Goal: Information Seeking & Learning: Learn about a topic

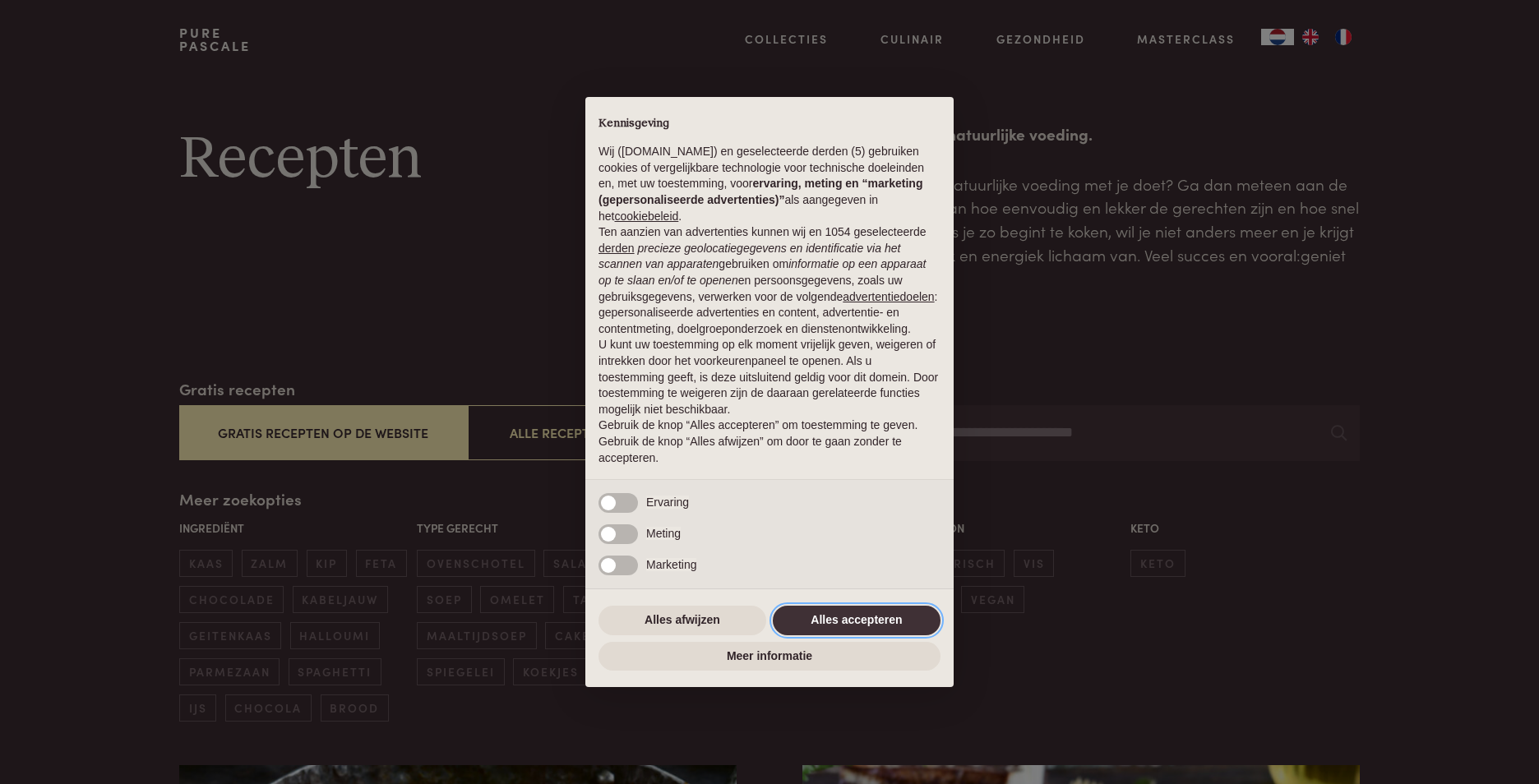
click at [865, 609] on button "Alles accepteren" at bounding box center [856, 621] width 168 height 30
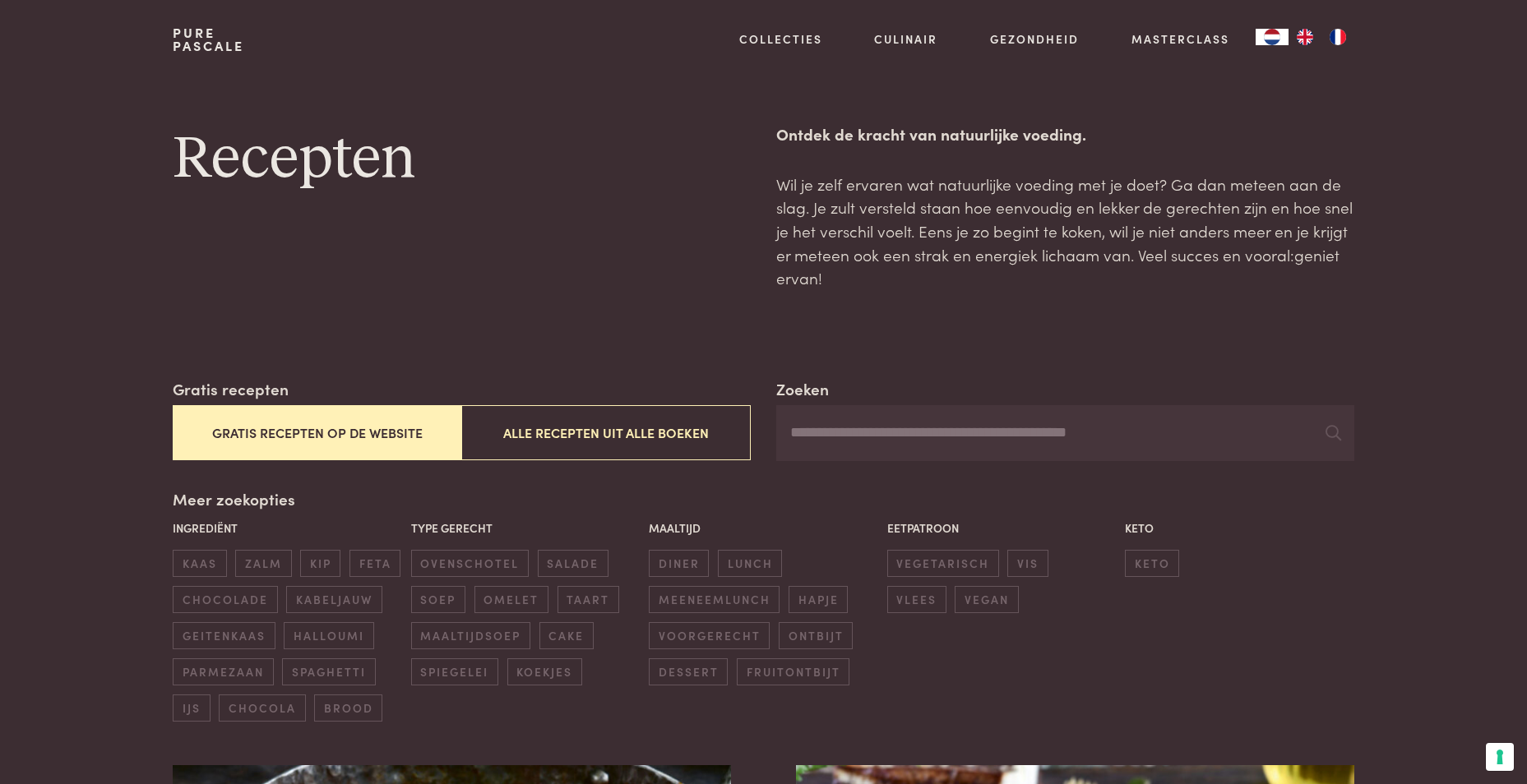
click at [358, 437] on button "Gratis recepten op de website" at bounding box center [317, 433] width 288 height 55
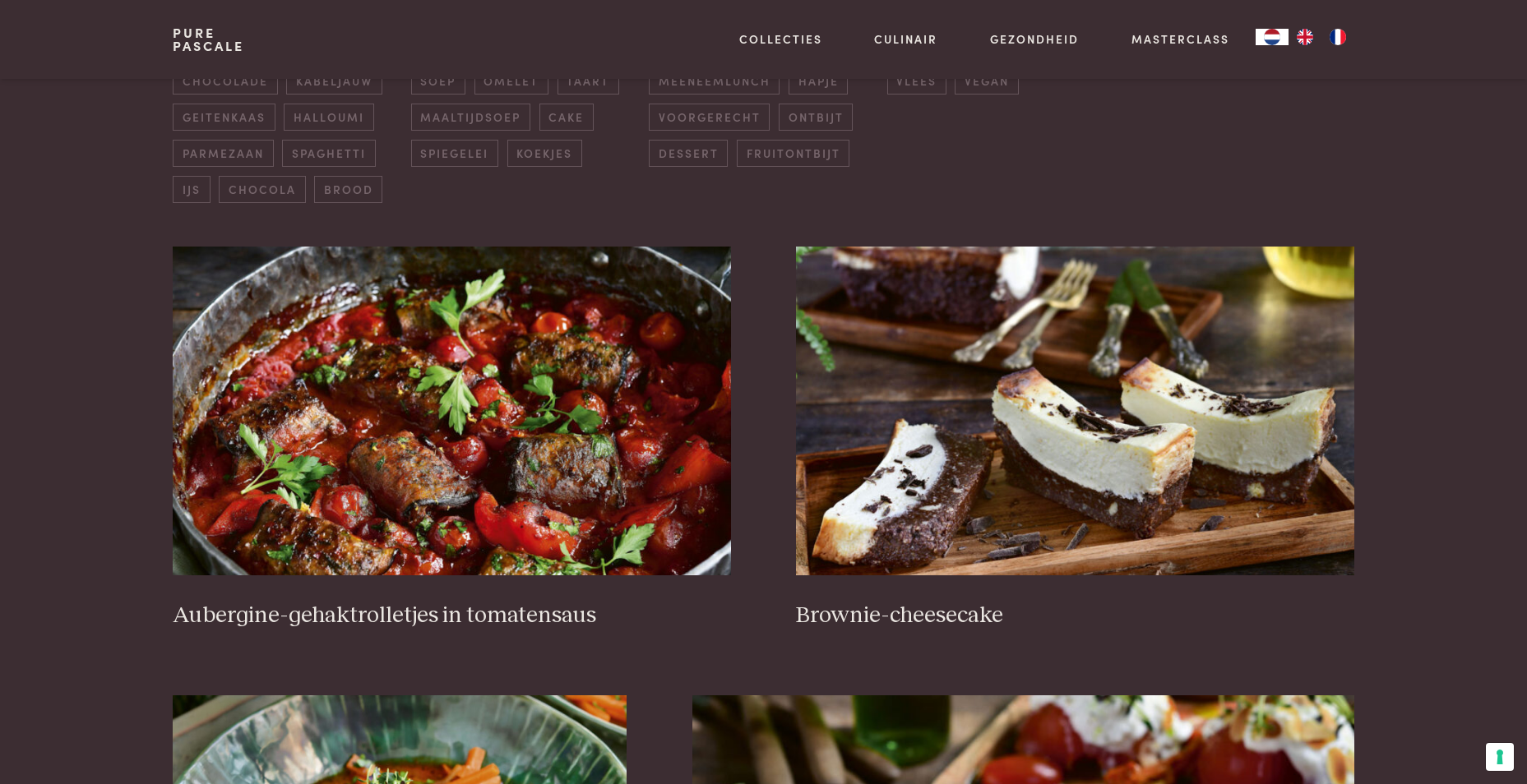
scroll to position [541, 0]
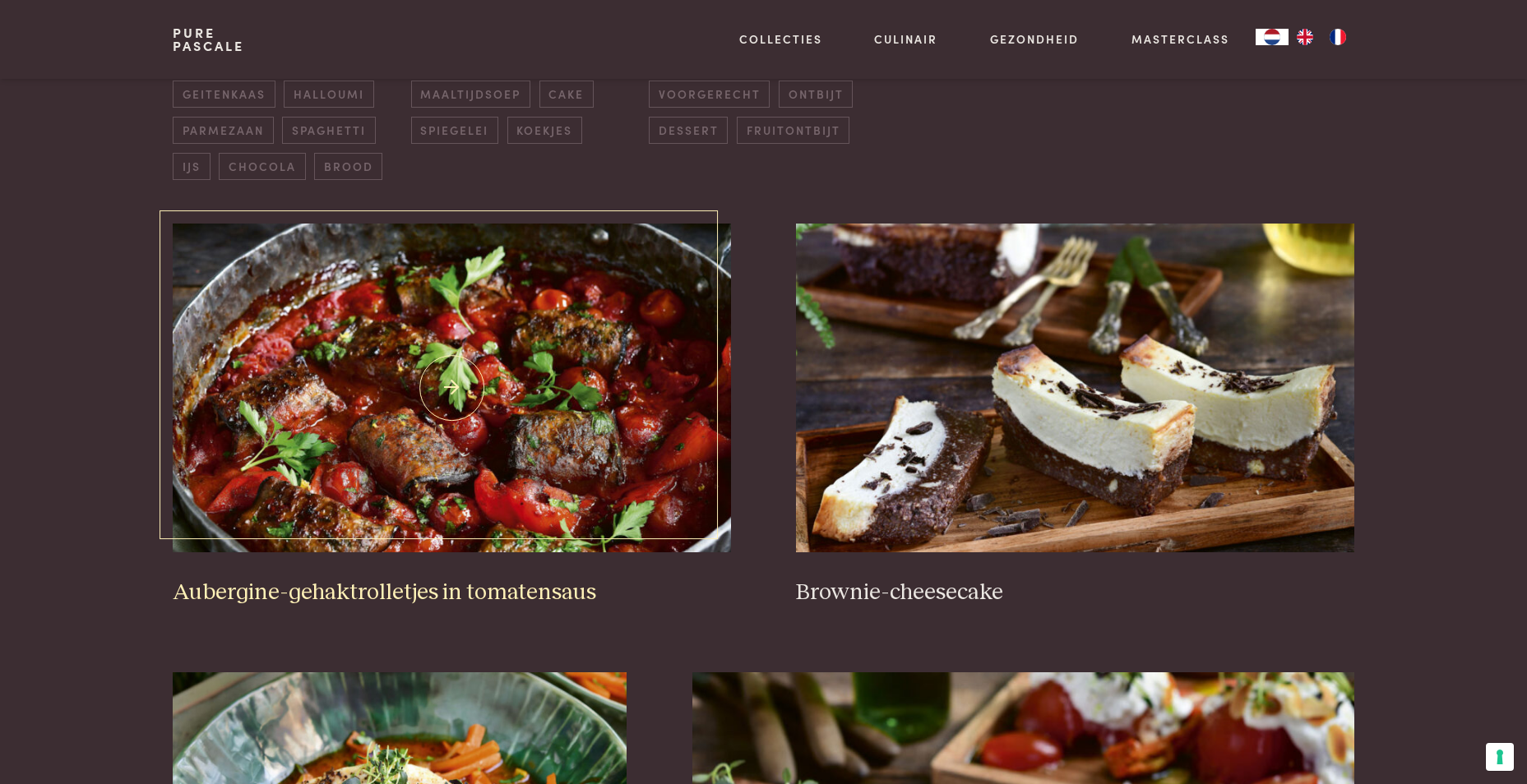
click at [558, 483] on img at bounding box center [452, 388] width 558 height 329
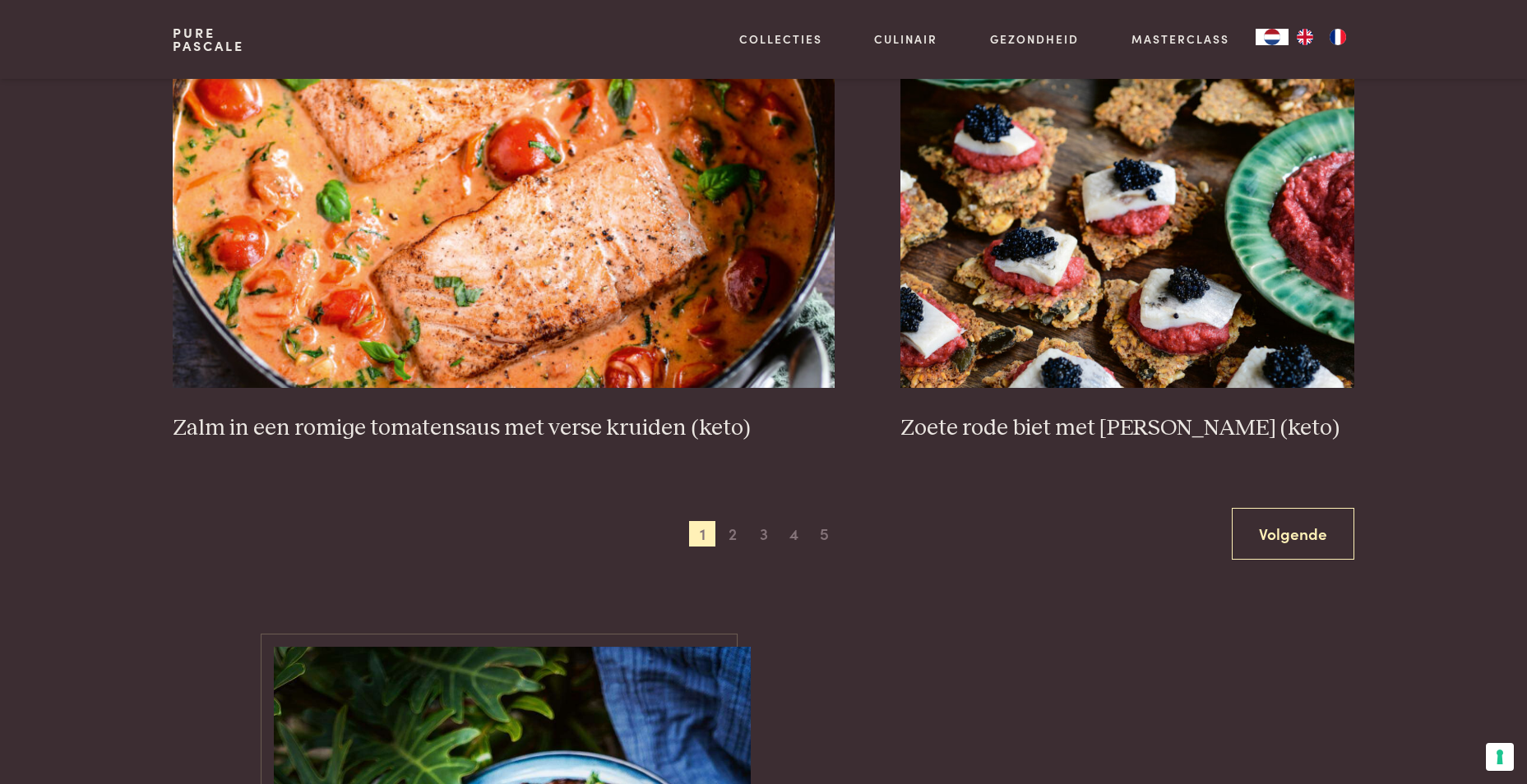
scroll to position [3008, 0]
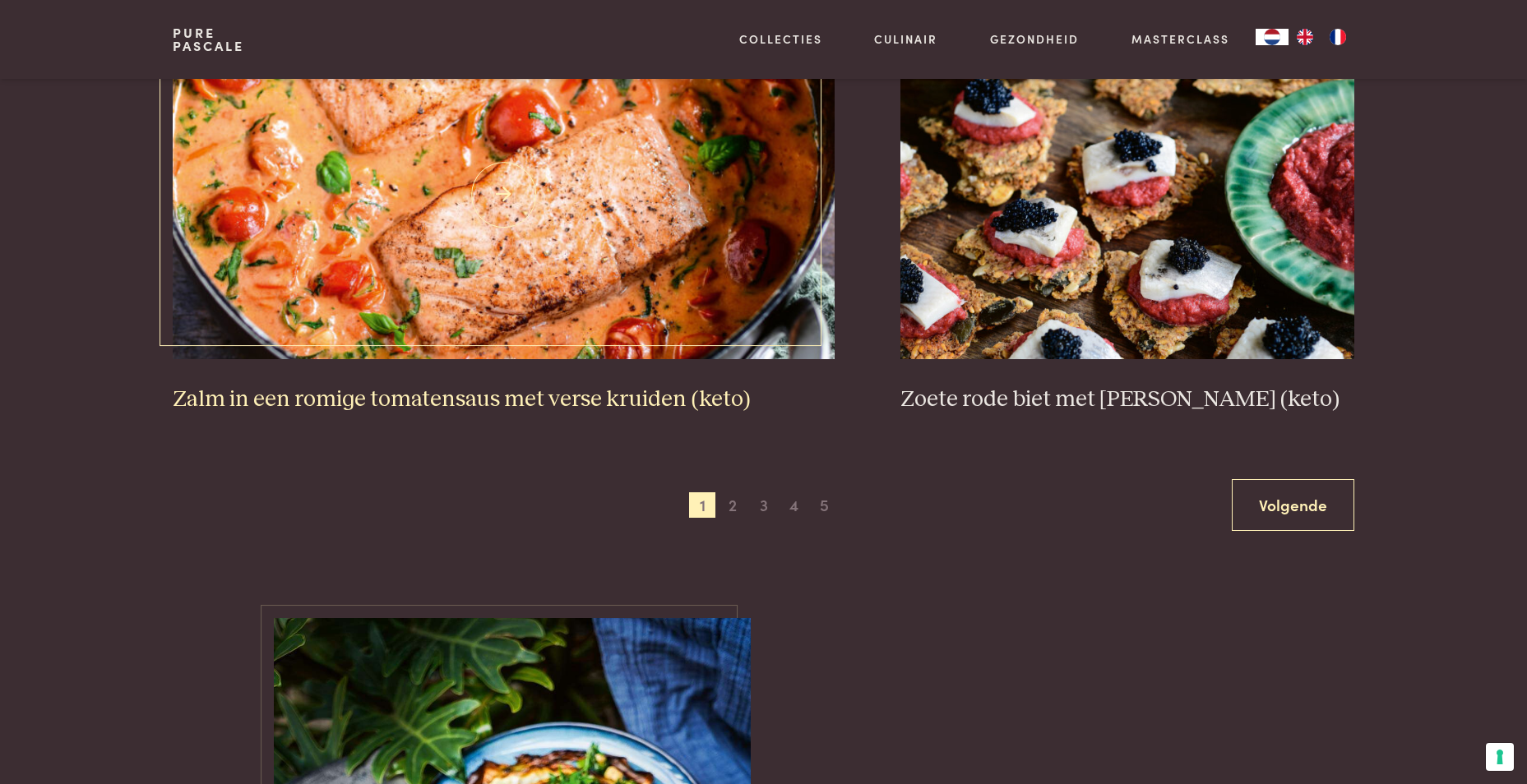
click at [442, 220] on img at bounding box center [504, 194] width 662 height 329
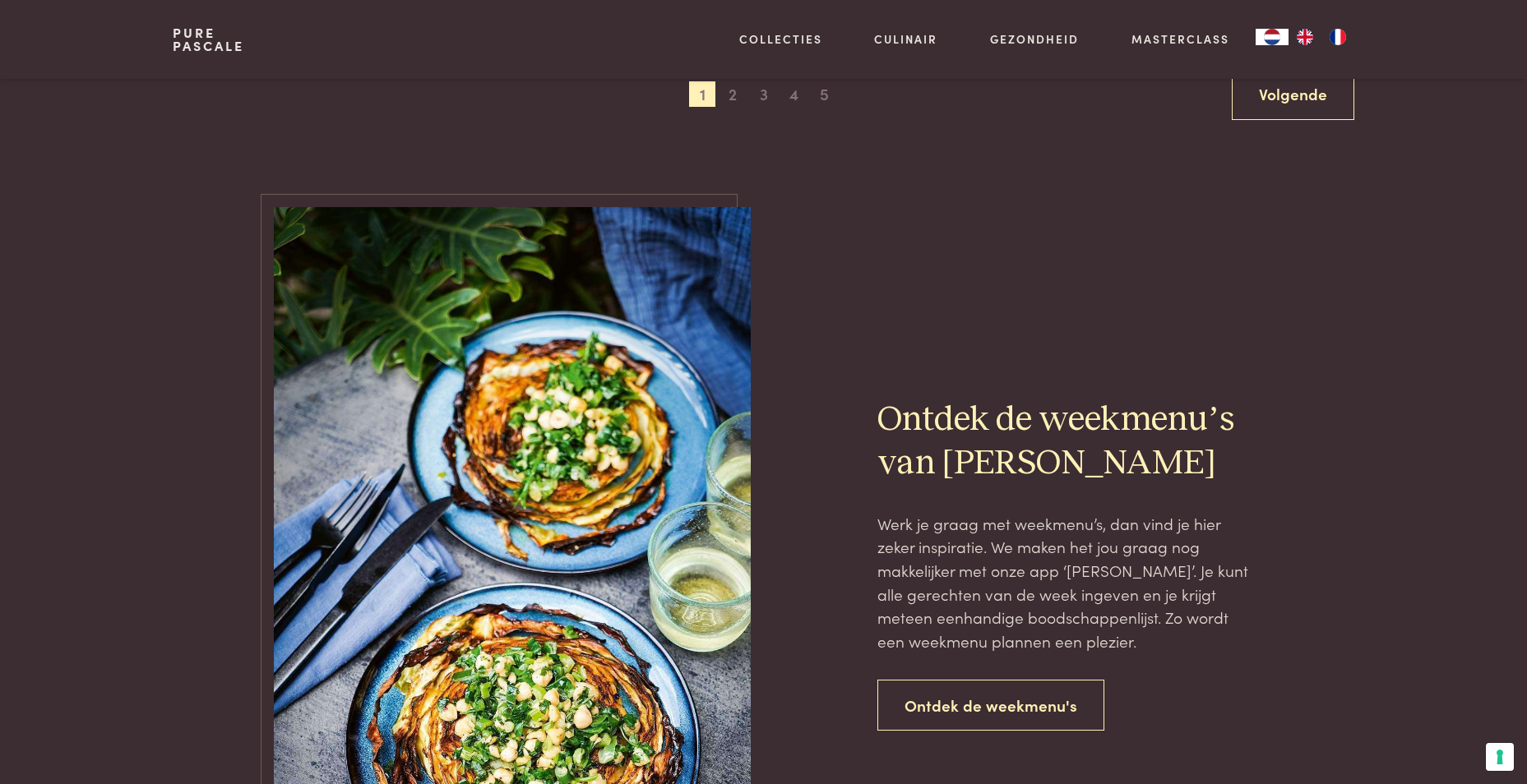
scroll to position [2925, 0]
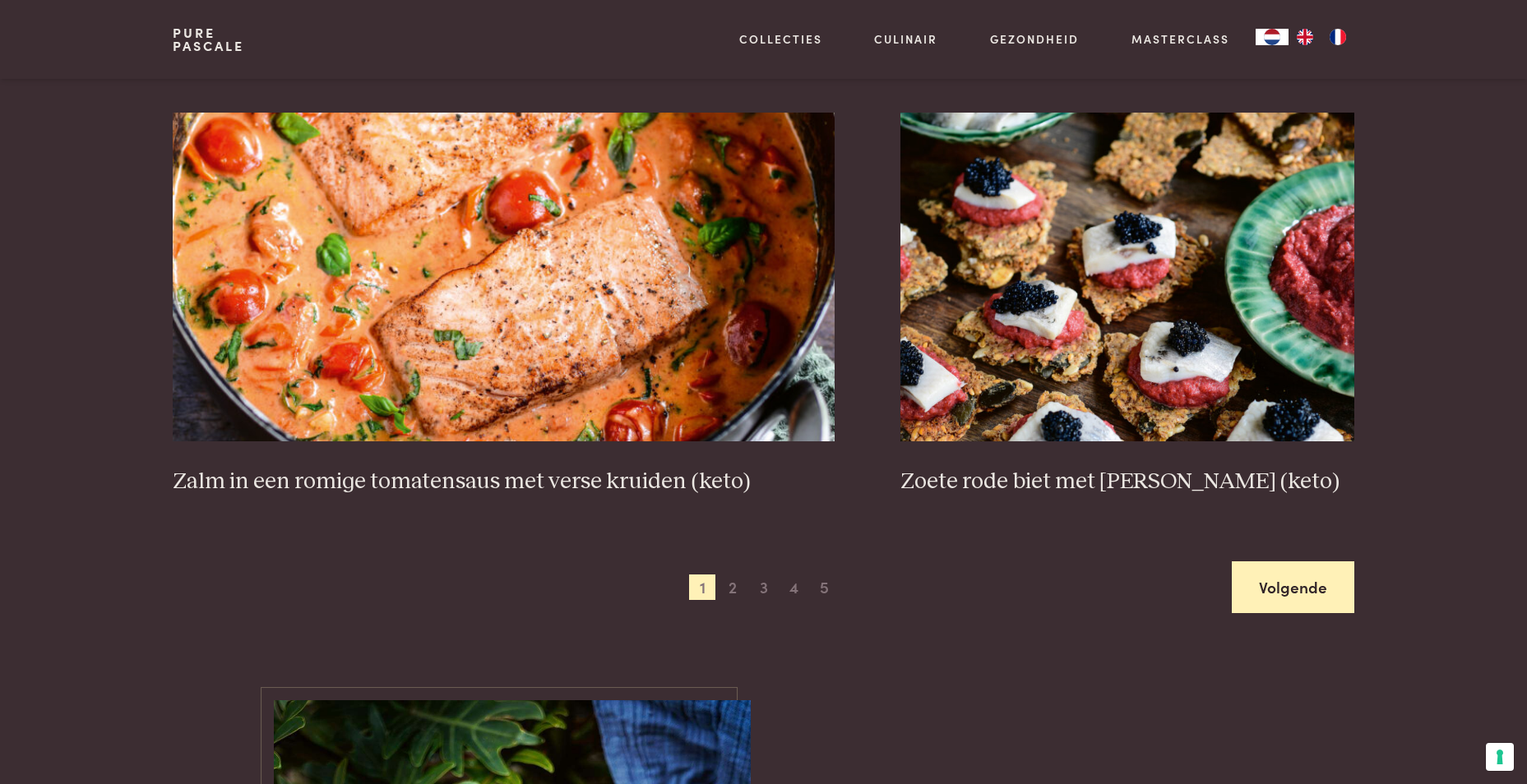
click at [1290, 586] on link "Volgende" at bounding box center [1292, 587] width 123 height 52
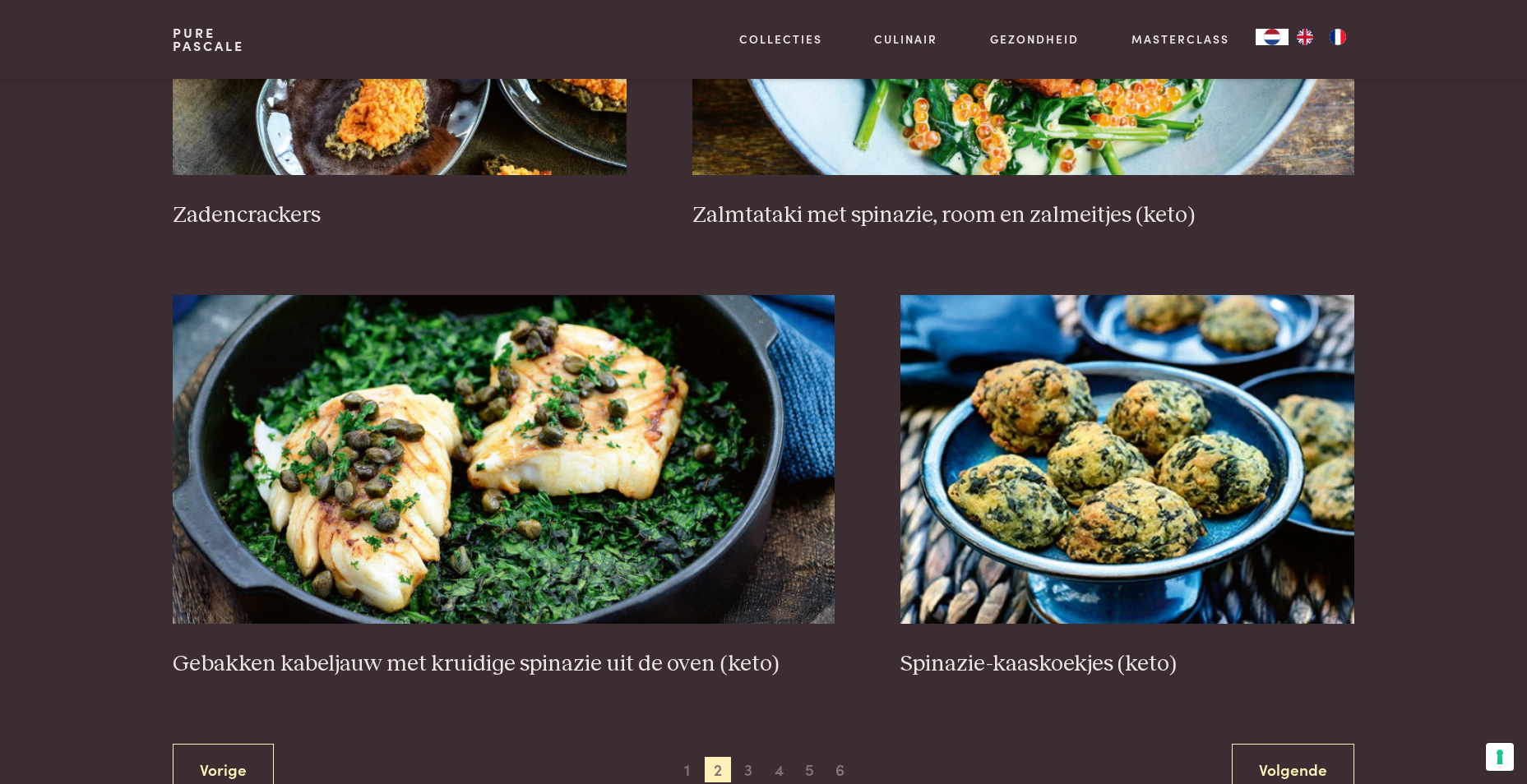
scroll to position [2843, 0]
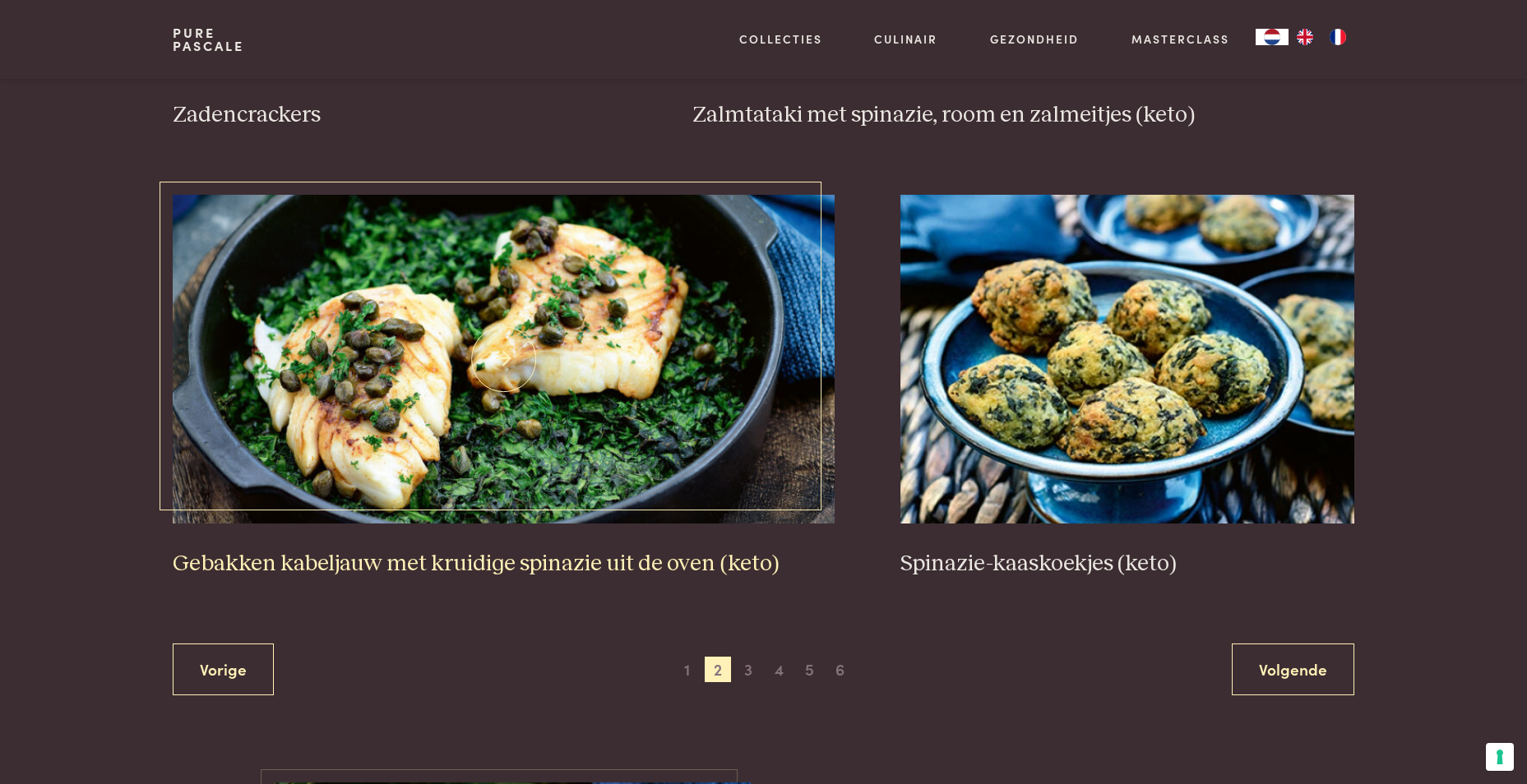
click at [528, 555] on h3 "Gebakken kabeljauw met kruidige spinazie uit de oven (keto)" at bounding box center [504, 564] width 662 height 29
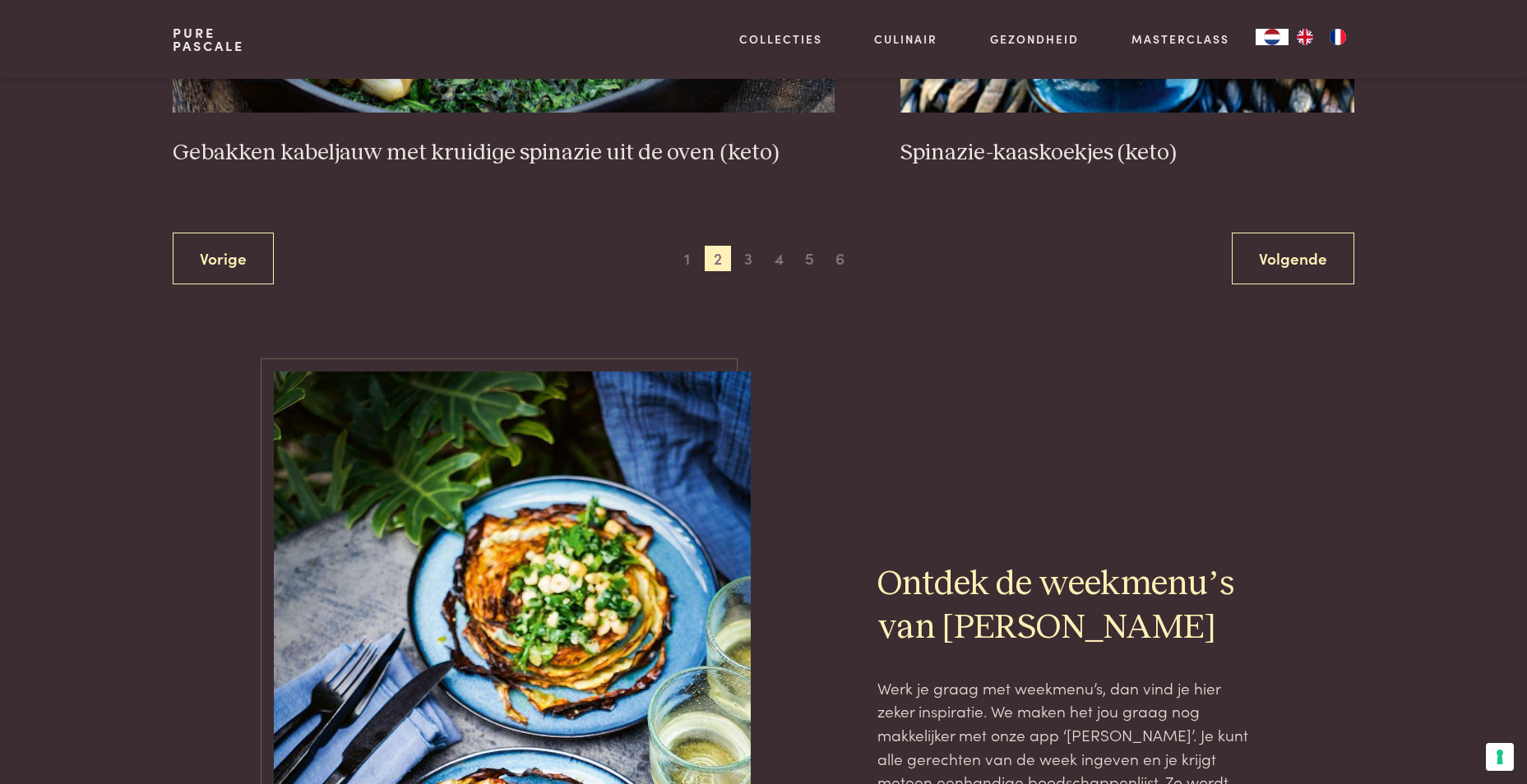
scroll to position [2925, 0]
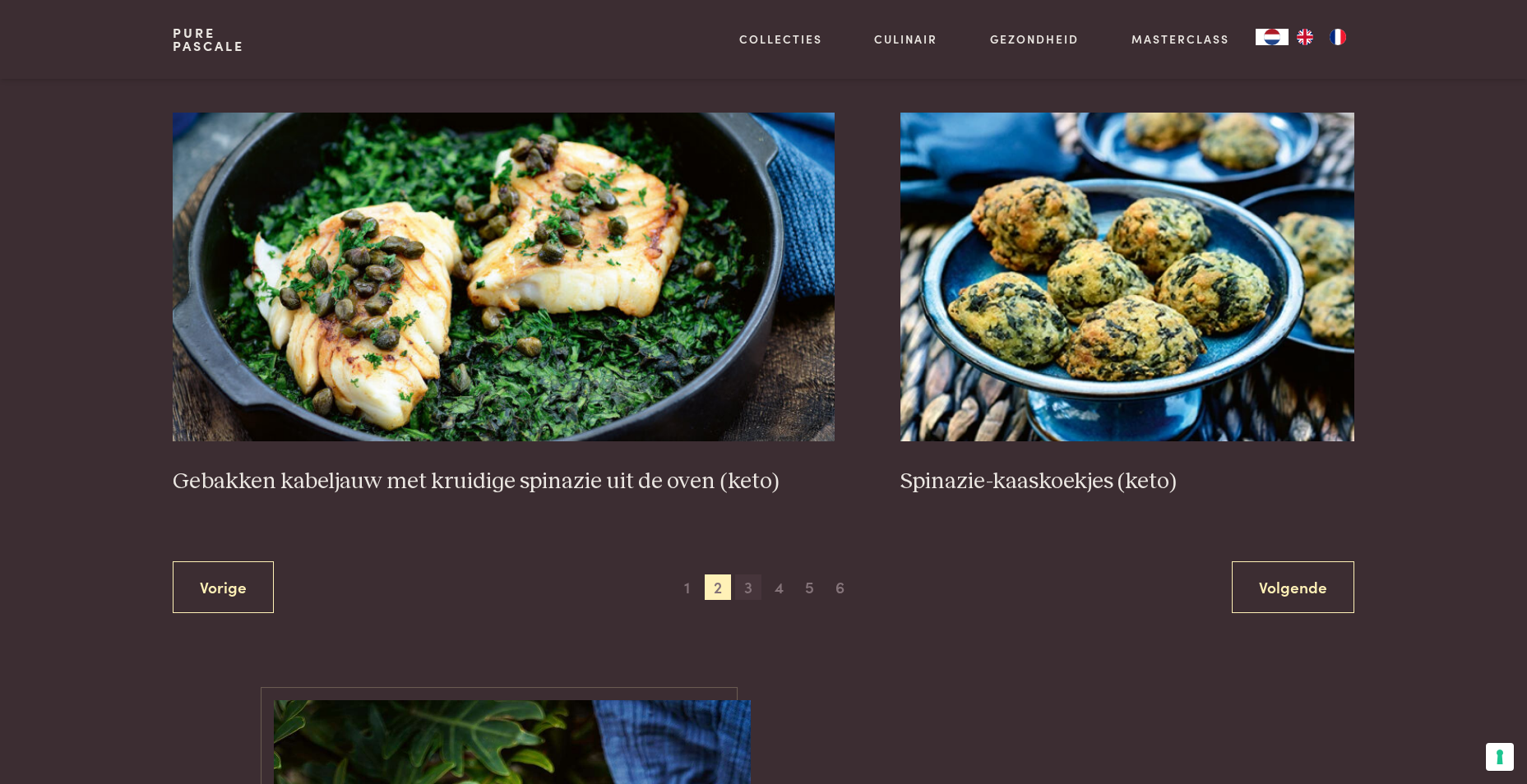
click at [746, 589] on span "3" at bounding box center [748, 588] width 26 height 26
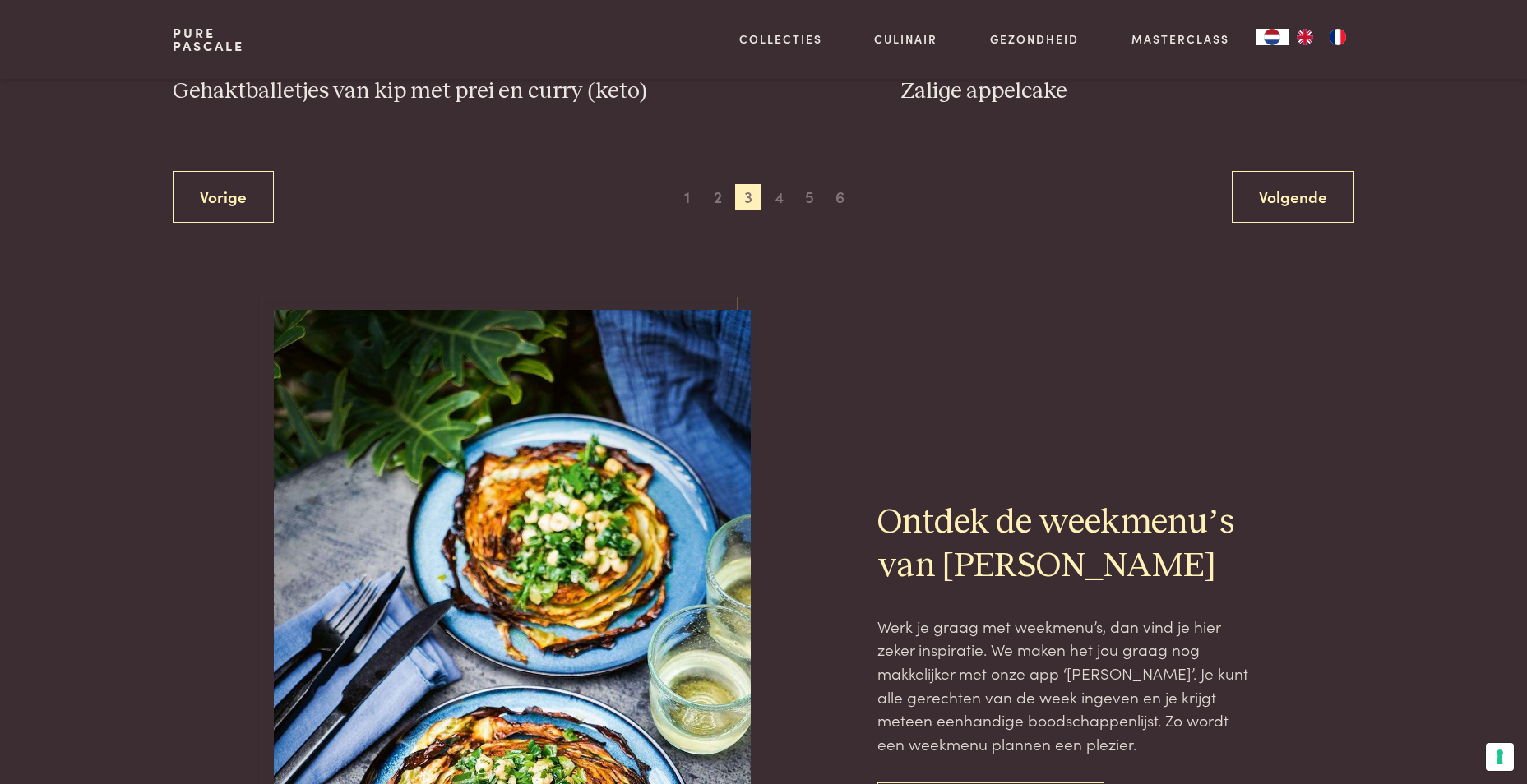
scroll to position [3419, 0]
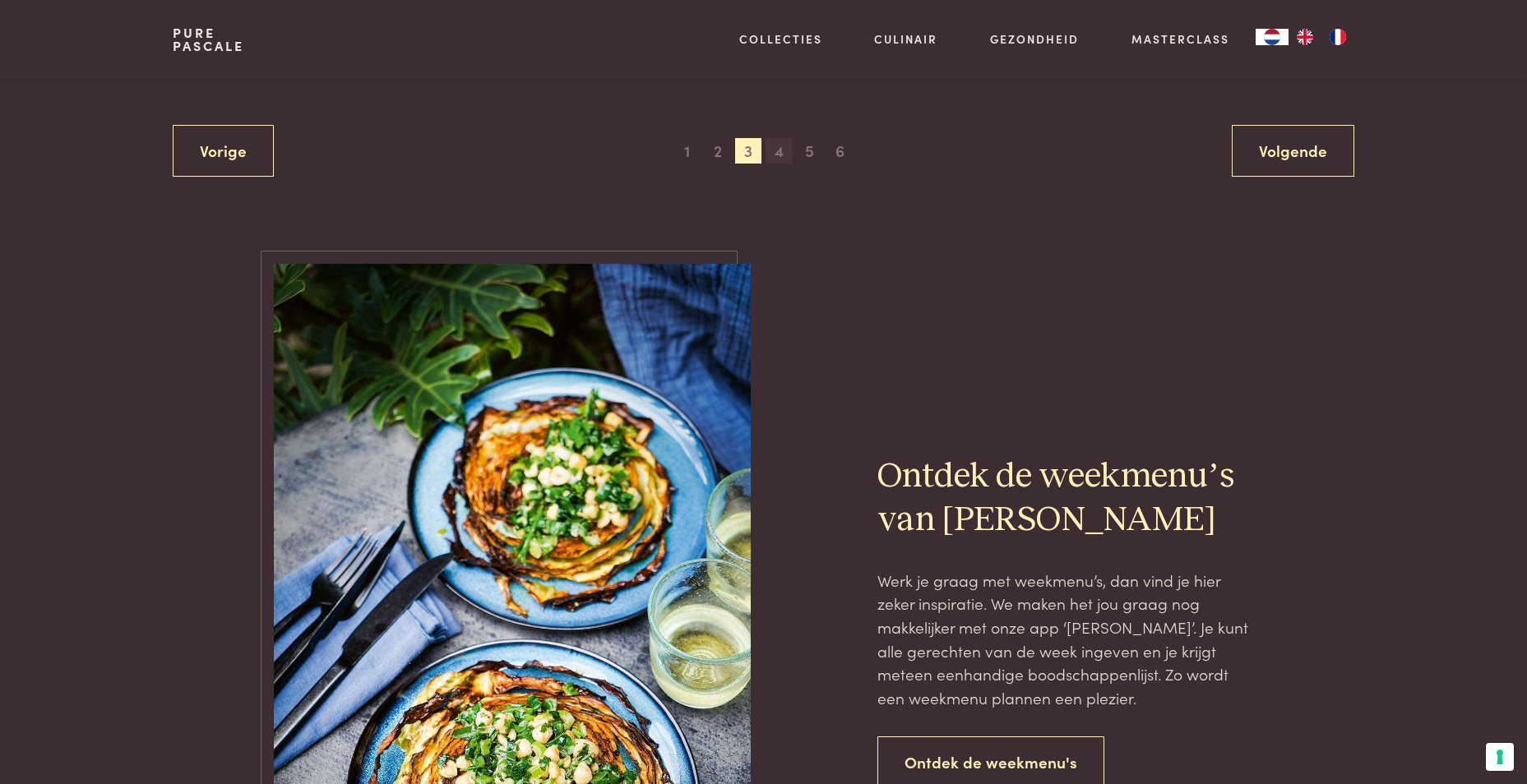
click at [781, 158] on span "4" at bounding box center [779, 152] width 26 height 26
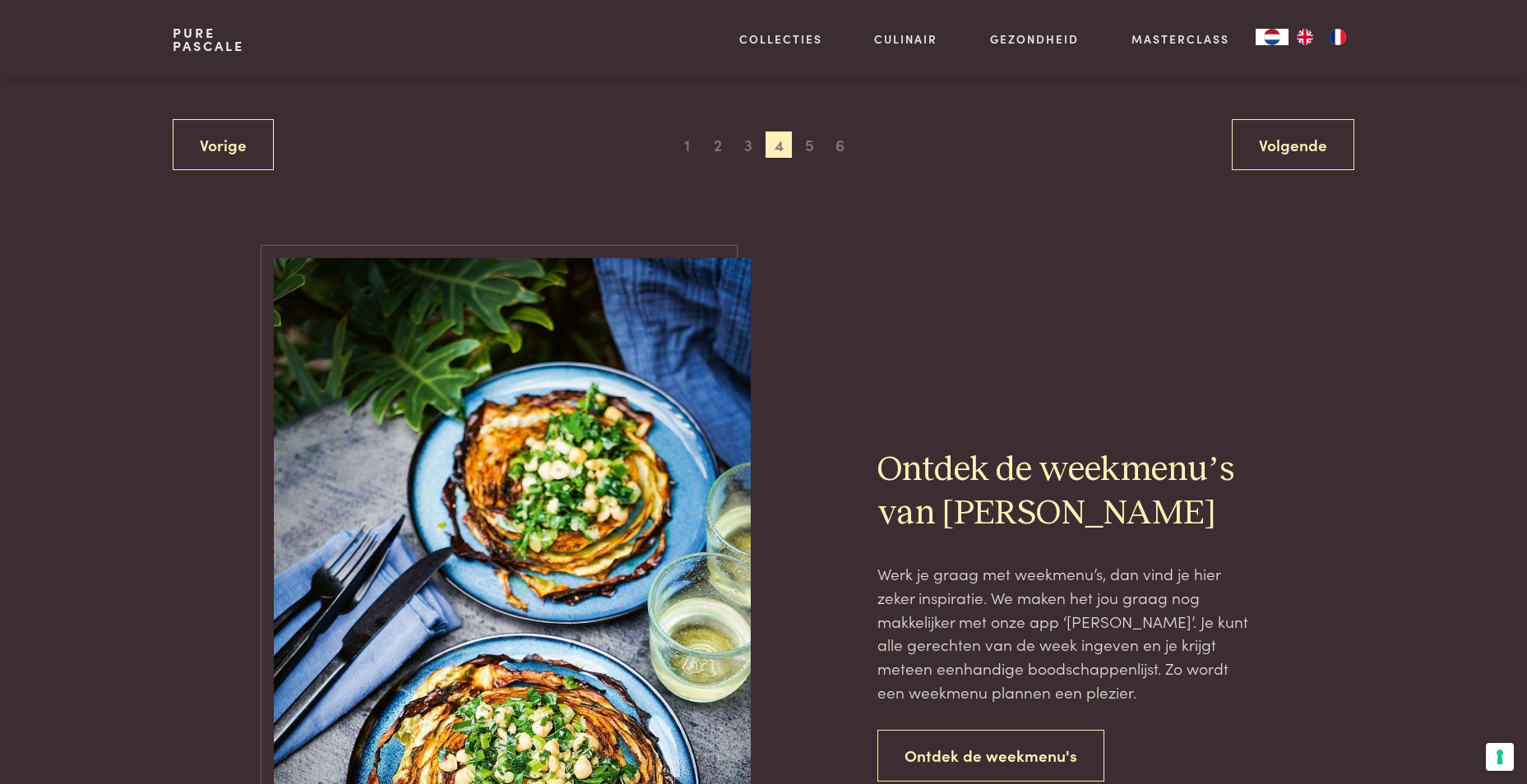
scroll to position [3419, 0]
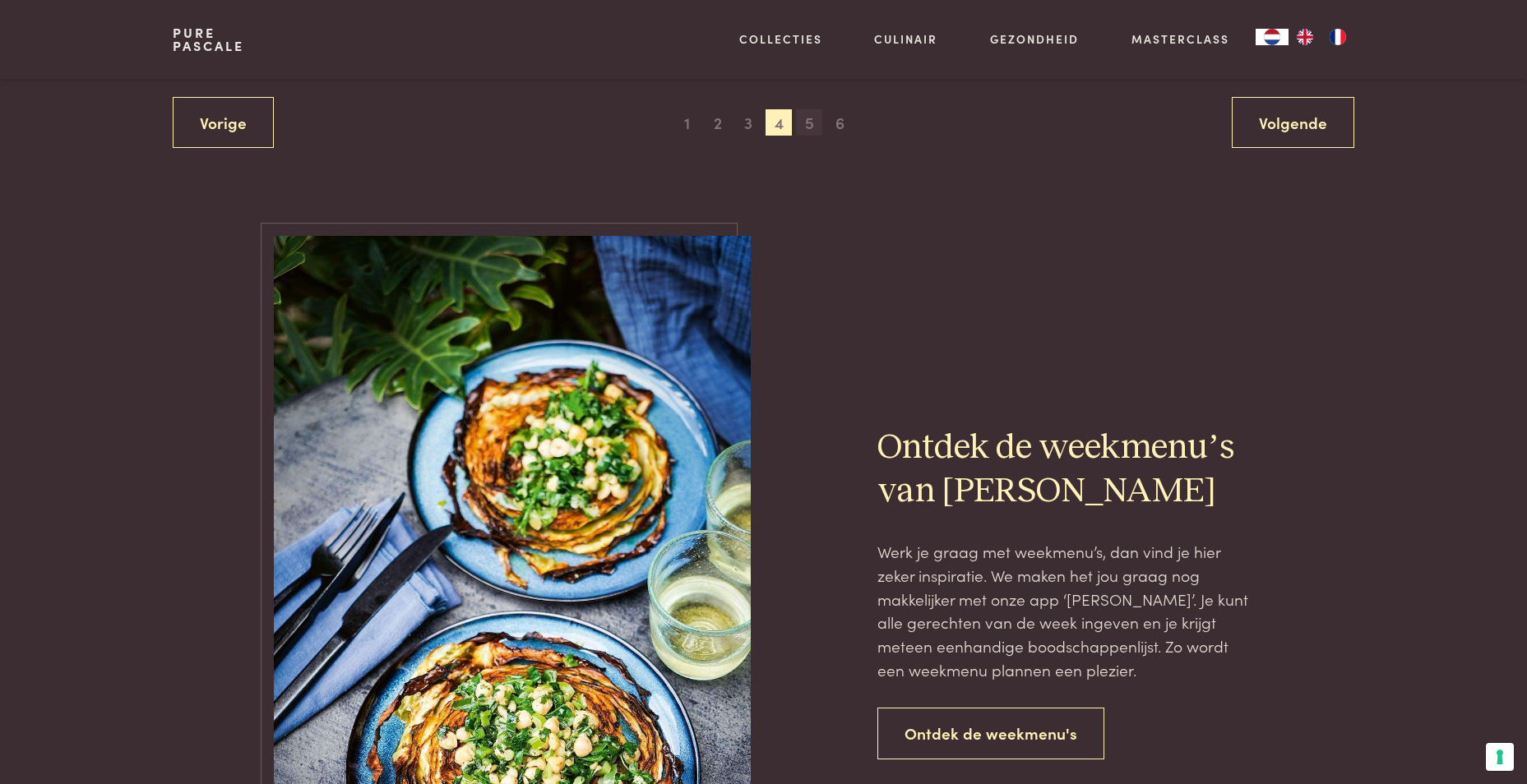
click at [805, 127] on span "5" at bounding box center [809, 123] width 26 height 26
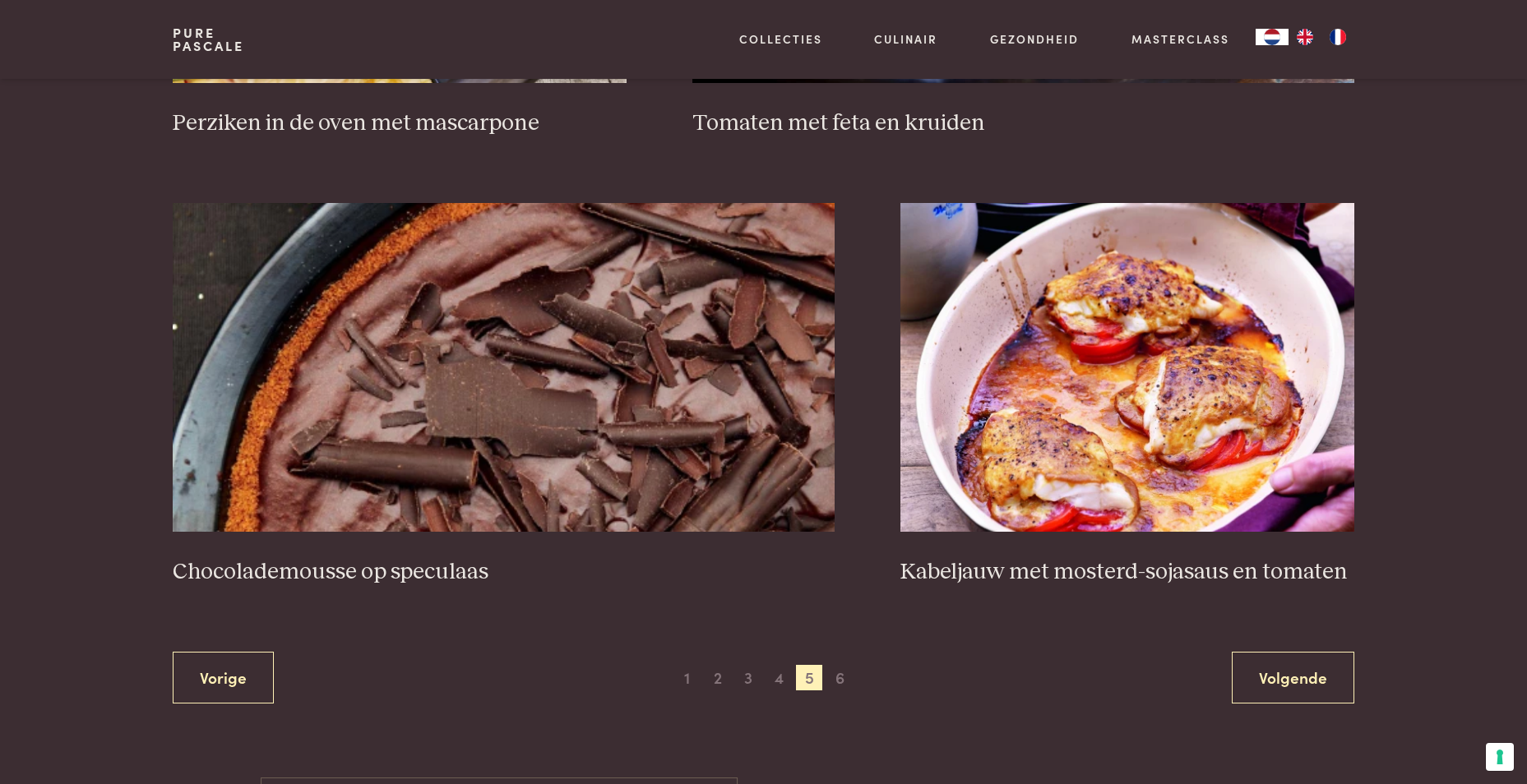
scroll to position [2843, 0]
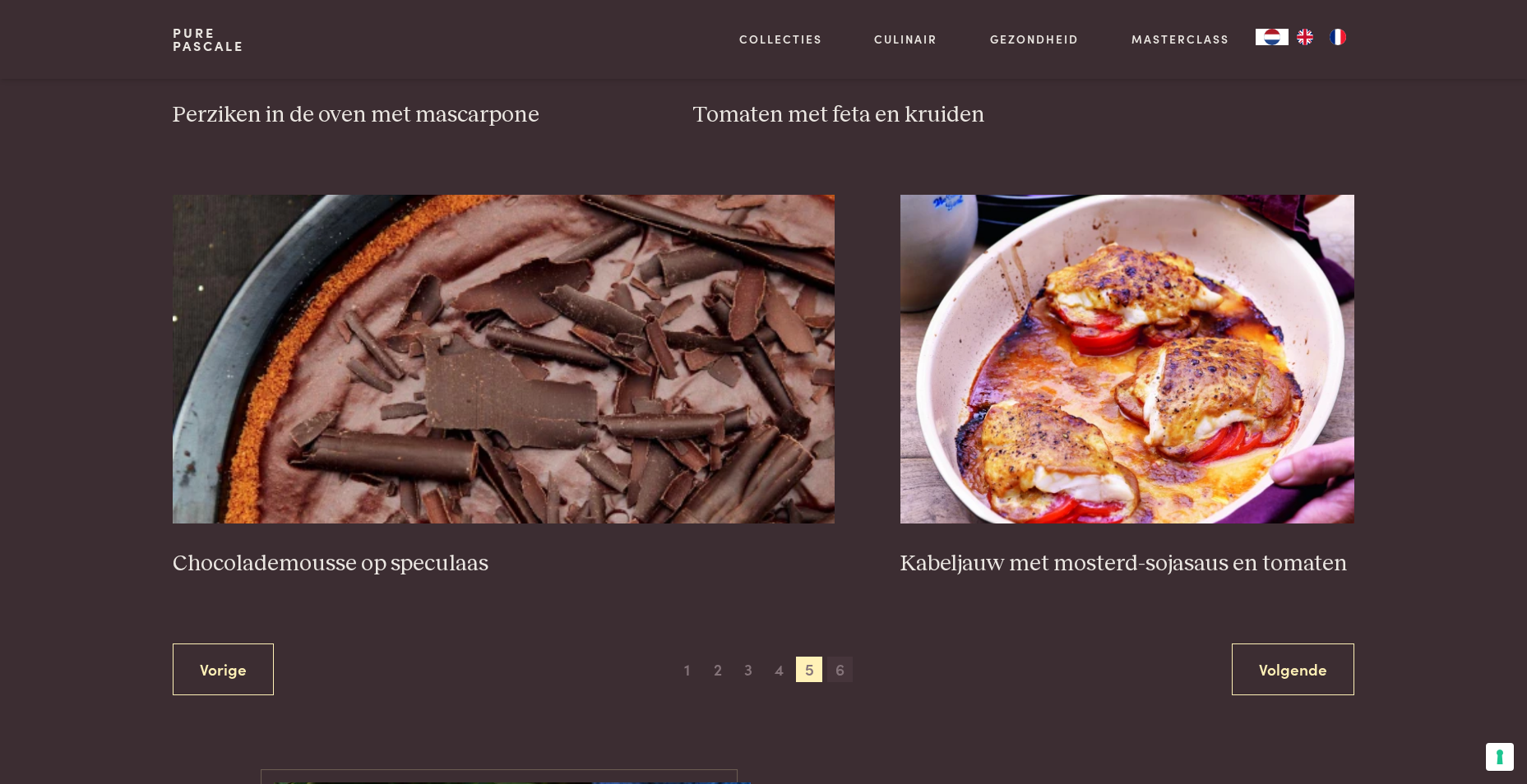
click at [837, 676] on span "6" at bounding box center [841, 670] width 26 height 26
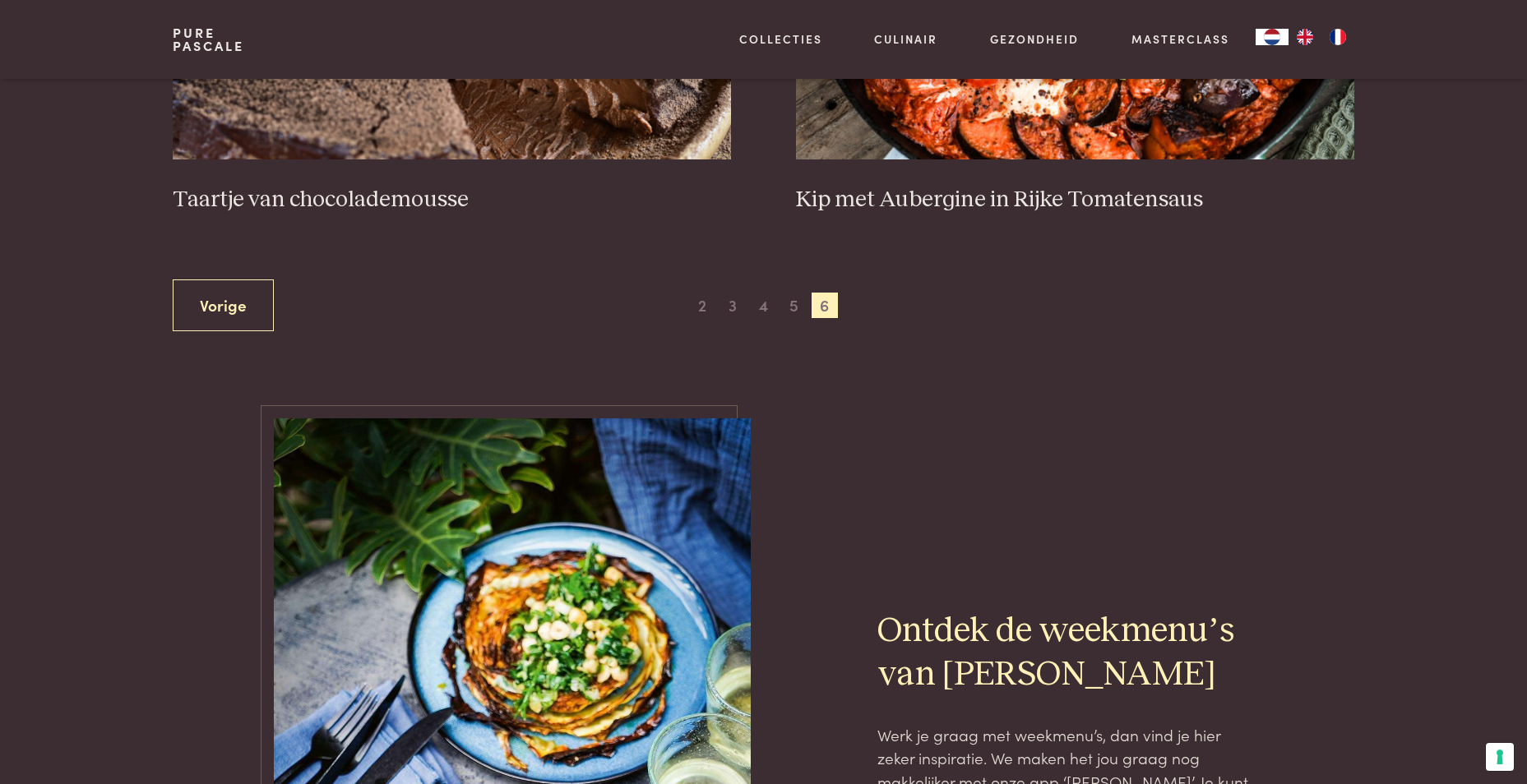
scroll to position [952, 0]
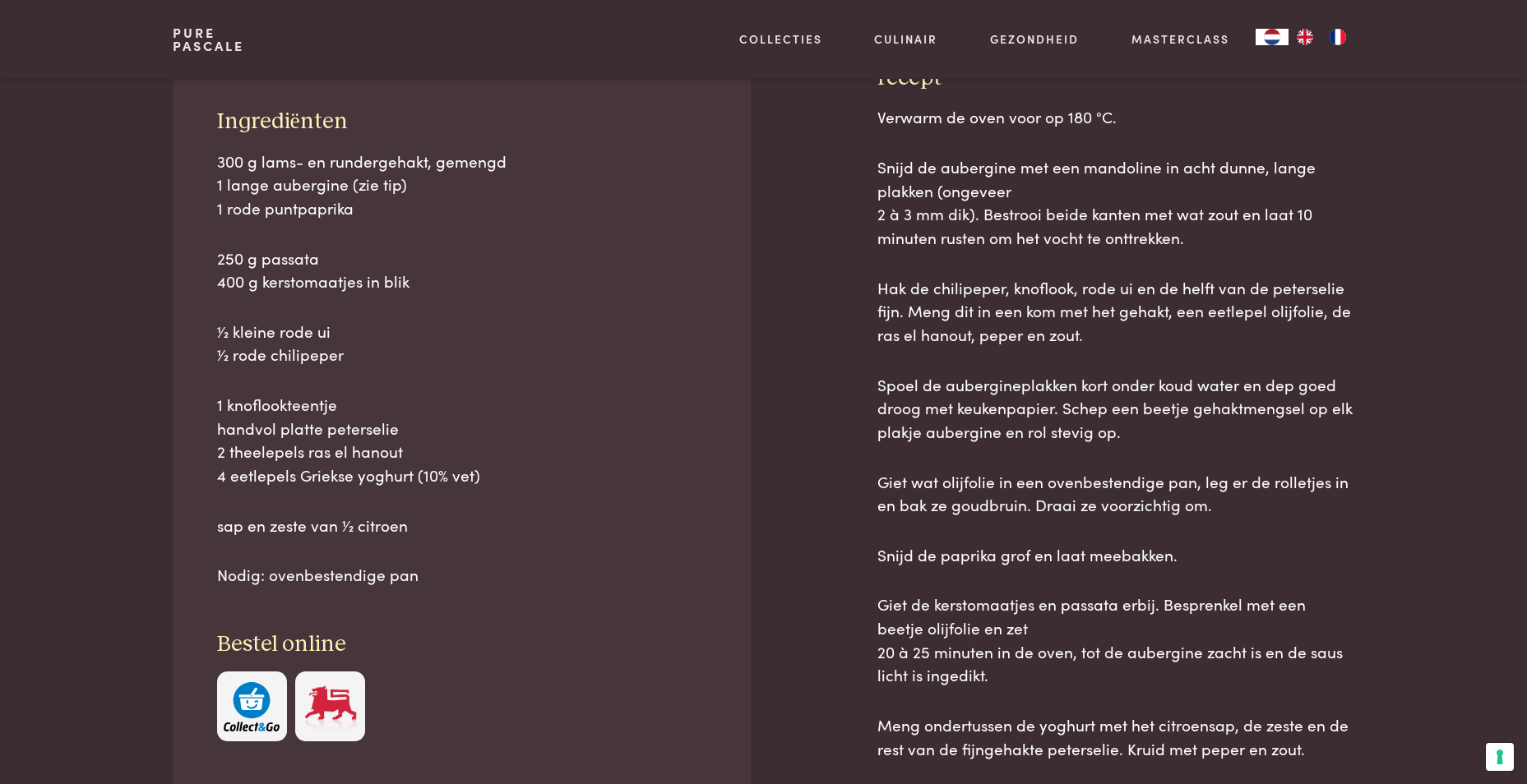
scroll to position [575, 0]
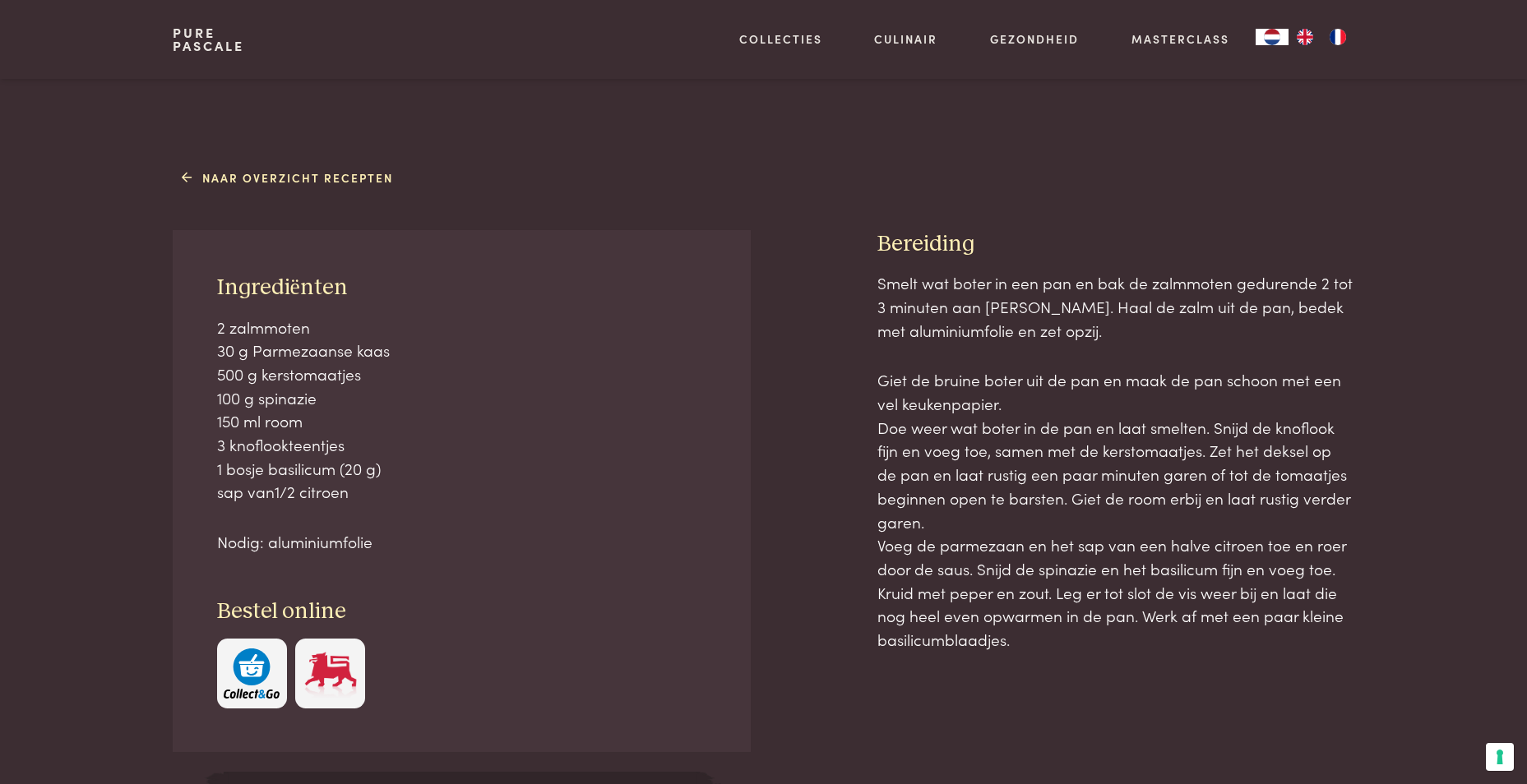
scroll to position [575, 0]
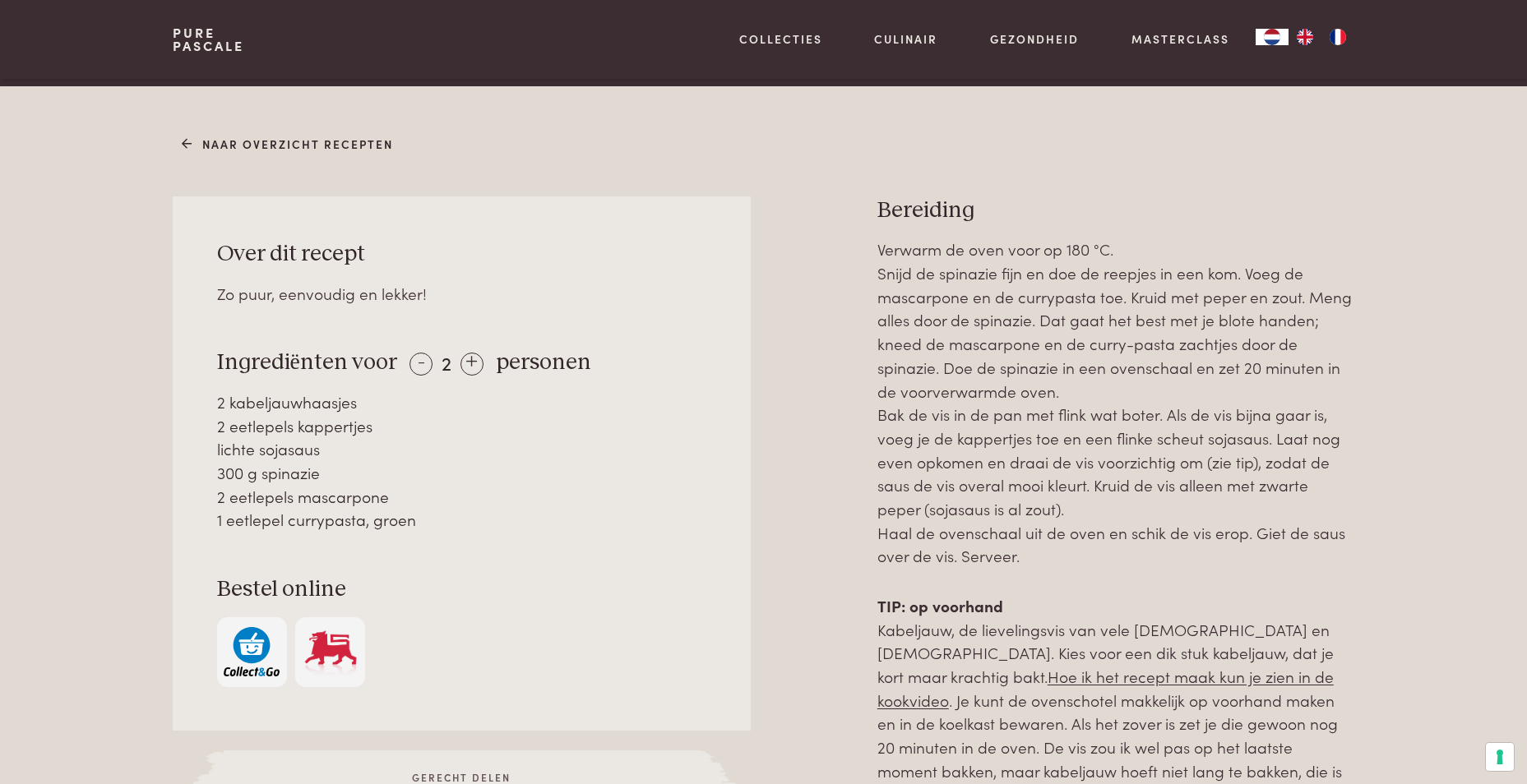
scroll to position [658, 0]
